Goal: Information Seeking & Learning: Learn about a topic

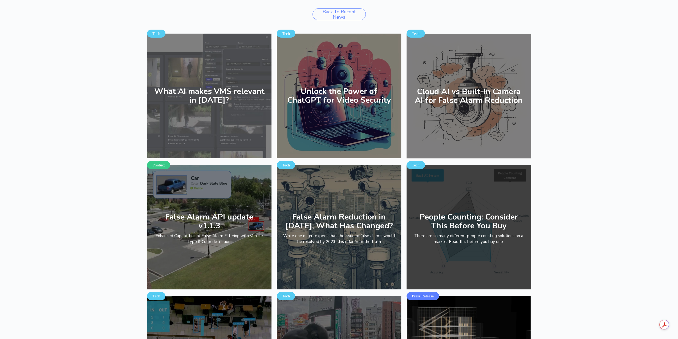
scroll to position [1813, 0]
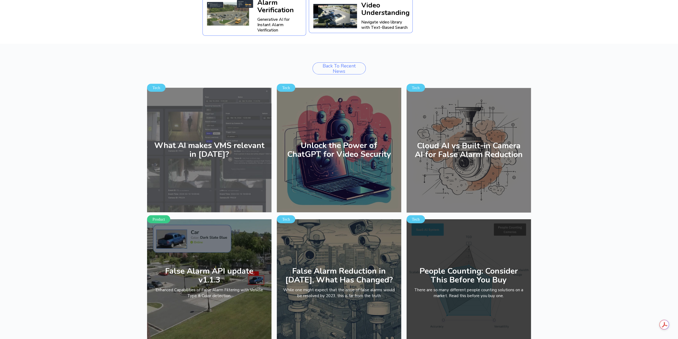
click at [340, 131] on div "Unlock the Power of ChatGPT for Video Security" at bounding box center [339, 150] width 124 height 124
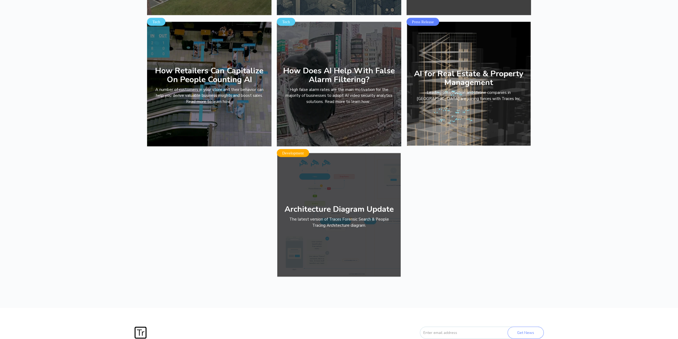
scroll to position [1360, 0]
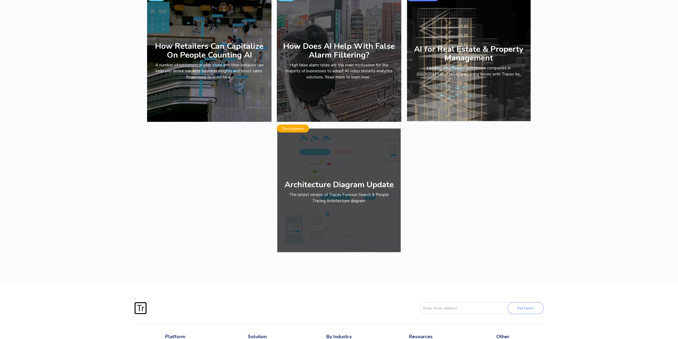
click at [337, 180] on h4 "Architecture Diagram Update" at bounding box center [338, 184] width 109 height 9
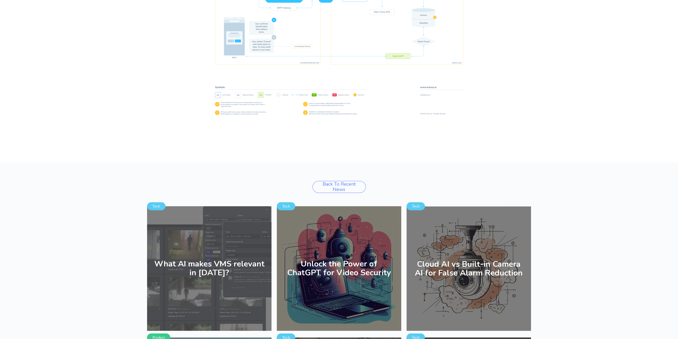
scroll to position [347, 0]
